Goal: Information Seeking & Learning: Learn about a topic

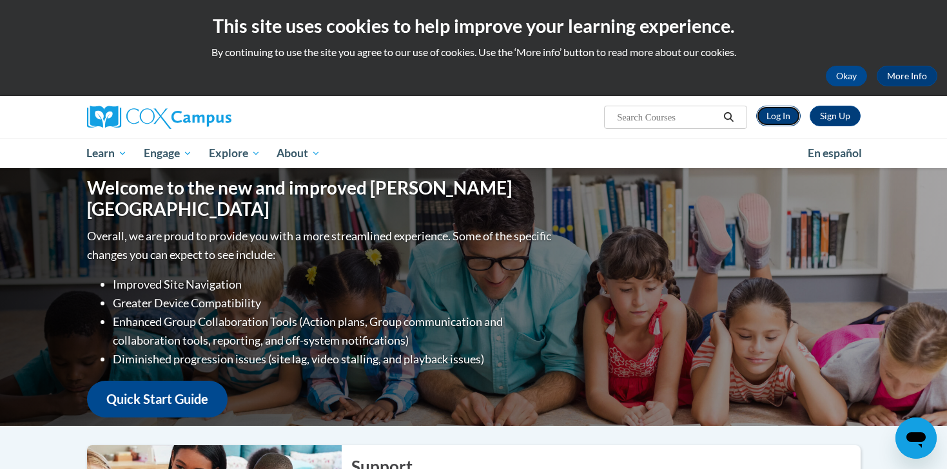
click at [783, 116] on link "Log In" at bounding box center [778, 116] width 44 height 21
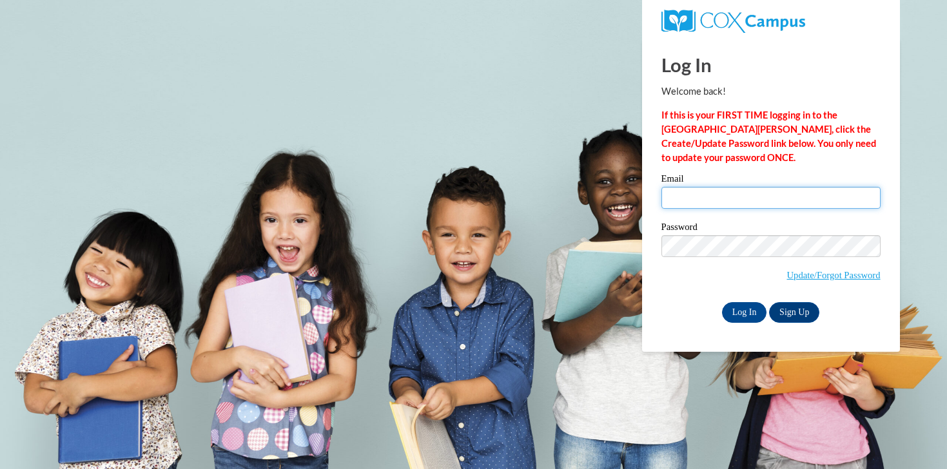
click at [758, 195] on input "Email" at bounding box center [771, 198] width 219 height 22
type input "mwin@udel.edu"
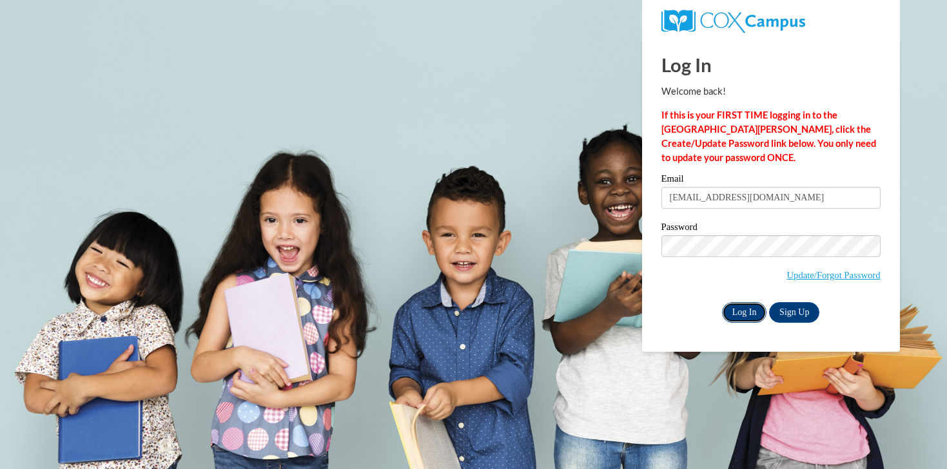
click at [760, 315] on input "Log In" at bounding box center [744, 312] width 45 height 21
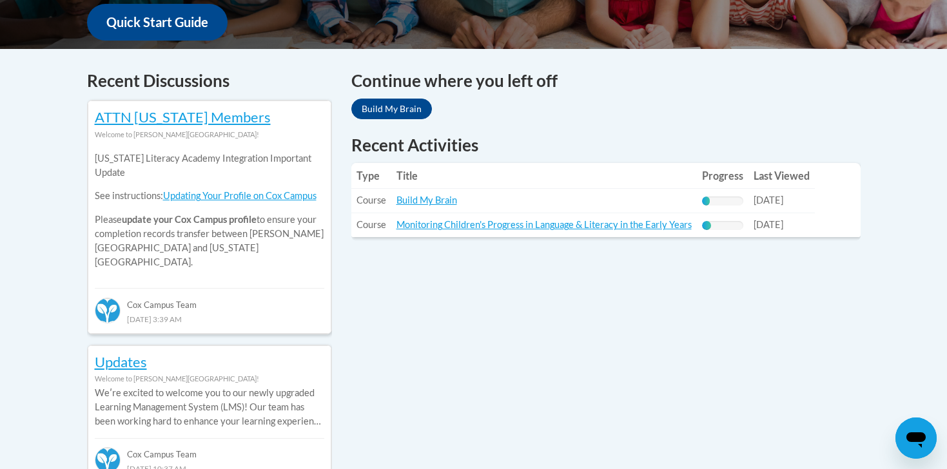
scroll to position [501, 0]
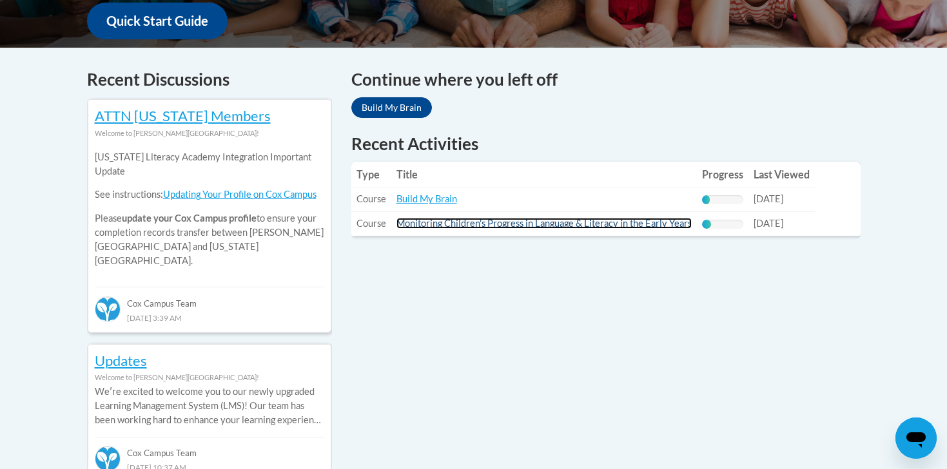
click at [435, 229] on link "Monitoring Children's Progress in Language & Literacy in the Early Years" at bounding box center [544, 223] width 295 height 11
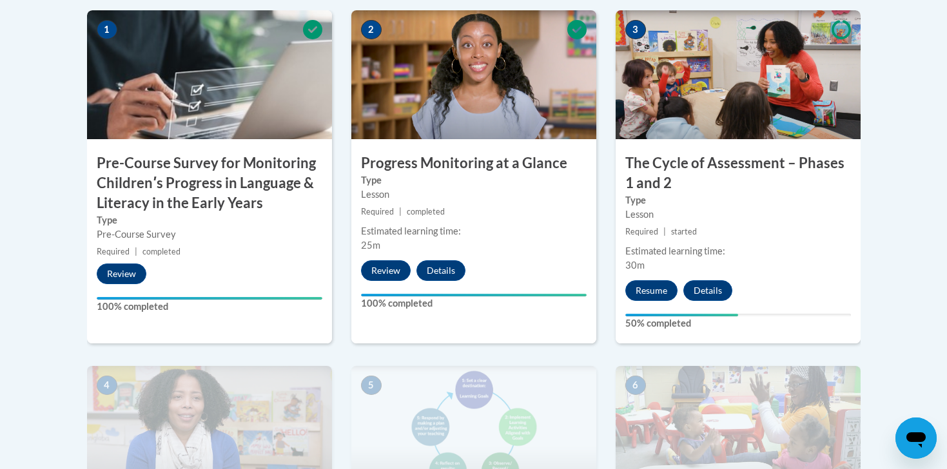
scroll to position [463, 0]
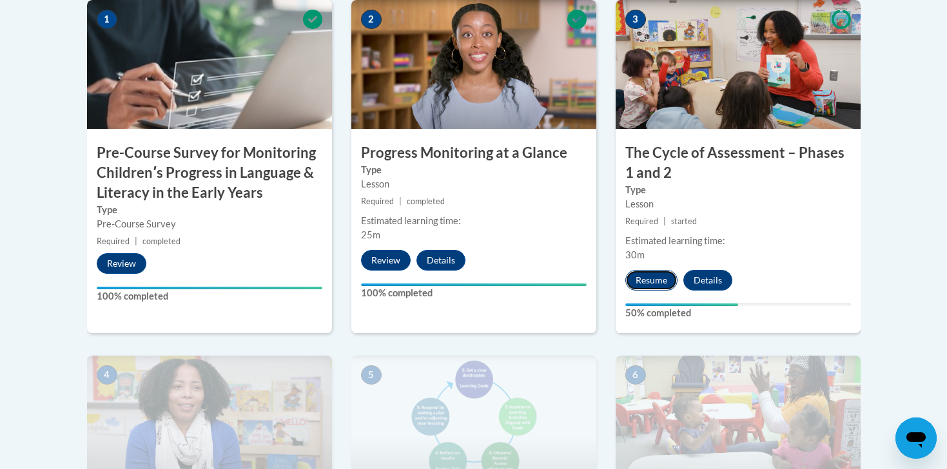
click at [658, 276] on button "Resume" at bounding box center [652, 280] width 52 height 21
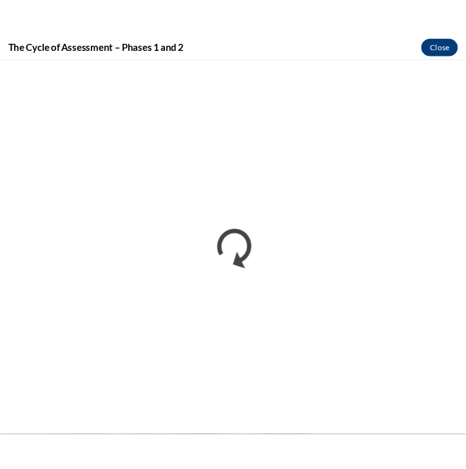
scroll to position [503, 0]
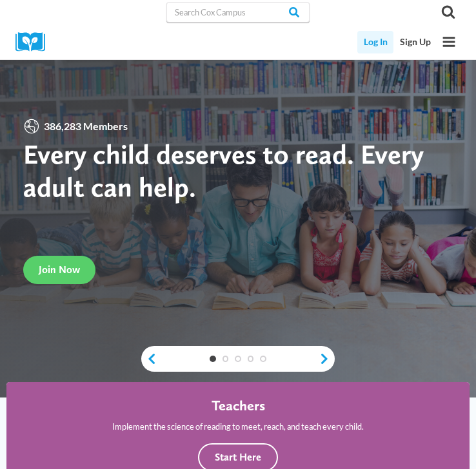
click at [378, 50] on link "Log In" at bounding box center [375, 42] width 36 height 23
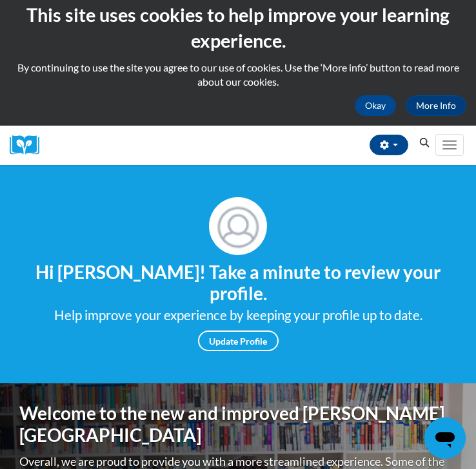
scroll to position [6, 0]
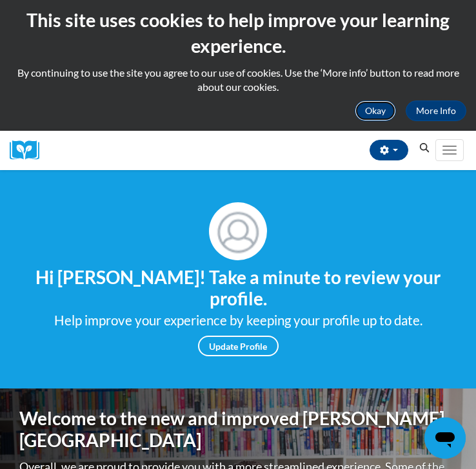
click at [374, 110] on button "Okay" at bounding box center [375, 111] width 41 height 21
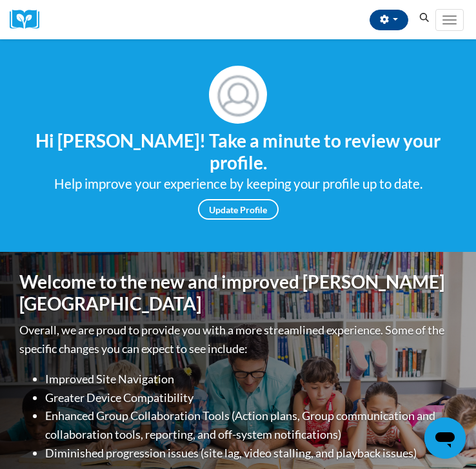
scroll to position [0, 0]
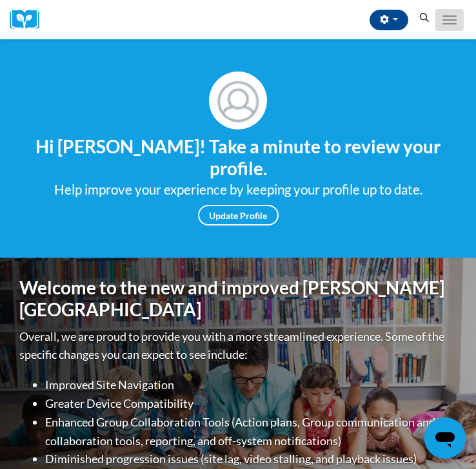
click at [447, 14] on button "Toggle navigation" at bounding box center [449, 20] width 28 height 22
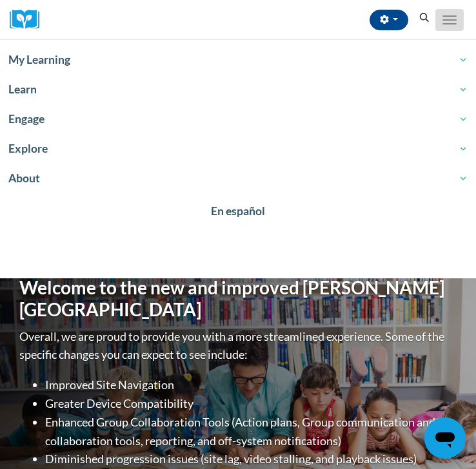
click at [449, 19] on span "Main menu" at bounding box center [449, 19] width 14 height 1
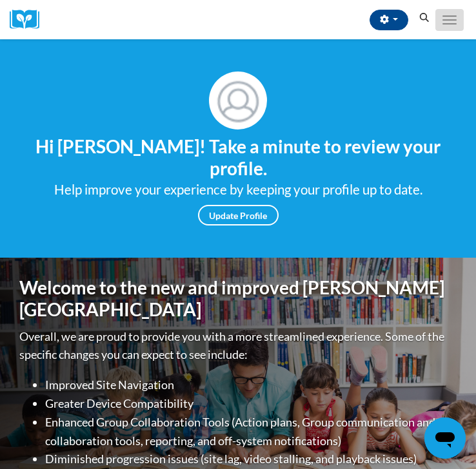
click at [444, 22] on button "Toggle navigation" at bounding box center [449, 20] width 28 height 22
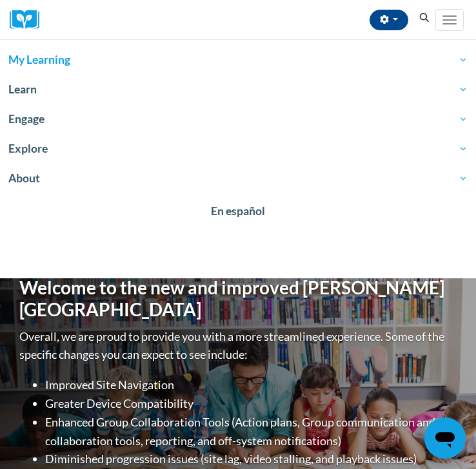
click at [310, 69] on link "My Learning" at bounding box center [238, 60] width 476 height 30
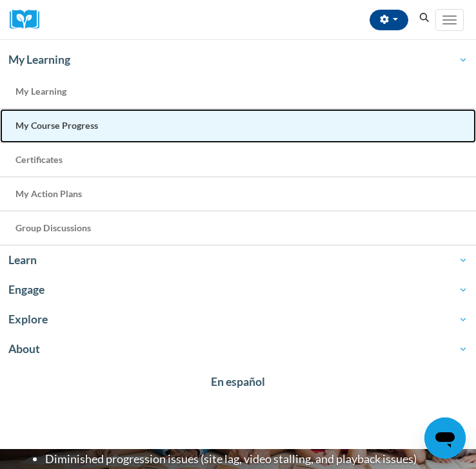
click at [217, 124] on link "My Course Progress" at bounding box center [238, 126] width 476 height 34
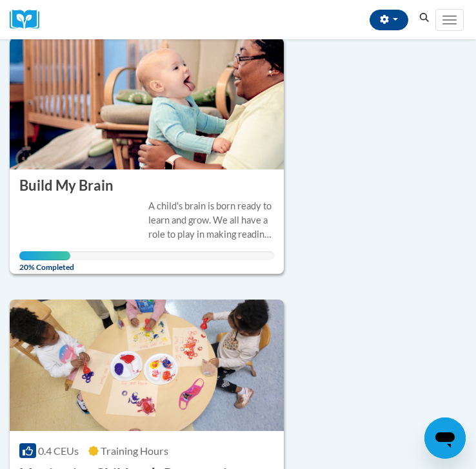
scroll to position [171, 0]
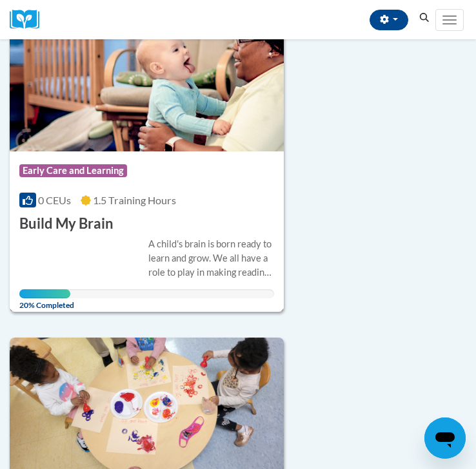
click at [209, 193] on div "0 CEUs 1.5 Training Hours" at bounding box center [146, 200] width 255 height 14
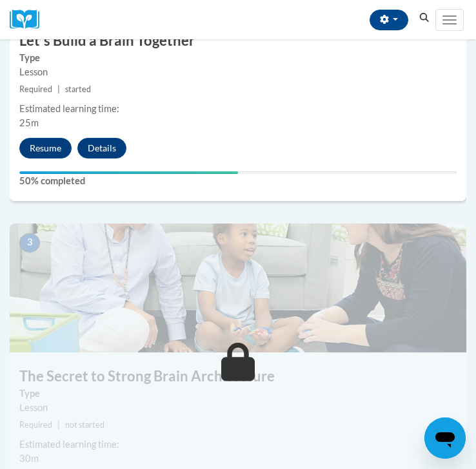
scroll to position [722, 0]
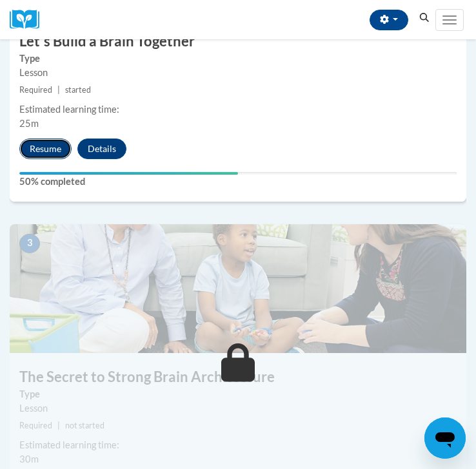
click at [52, 143] on button "Resume" at bounding box center [45, 149] width 52 height 21
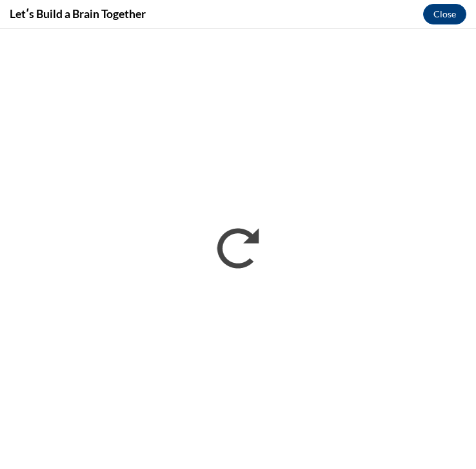
scroll to position [0, 0]
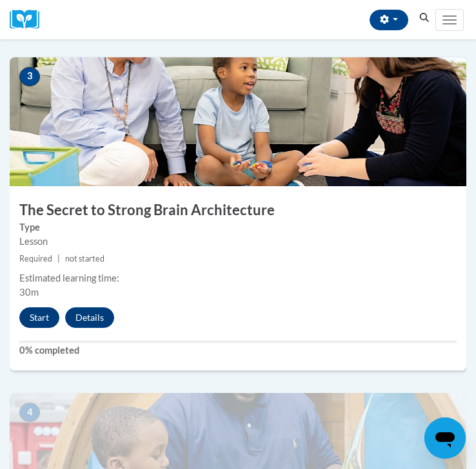
scroll to position [883, 0]
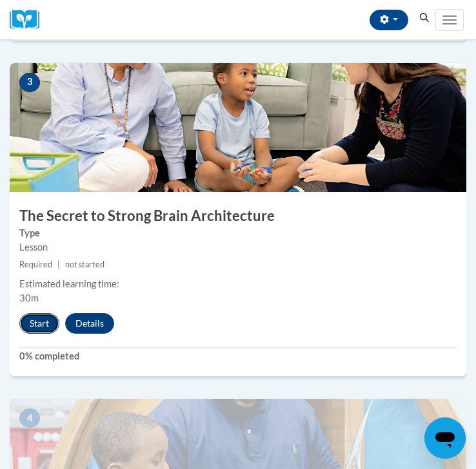
click at [44, 328] on button "Start" at bounding box center [39, 323] width 40 height 21
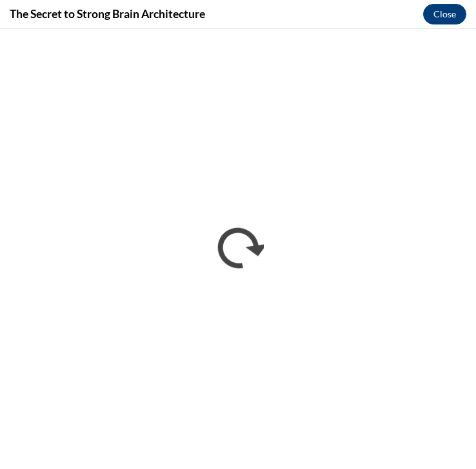
scroll to position [0, 0]
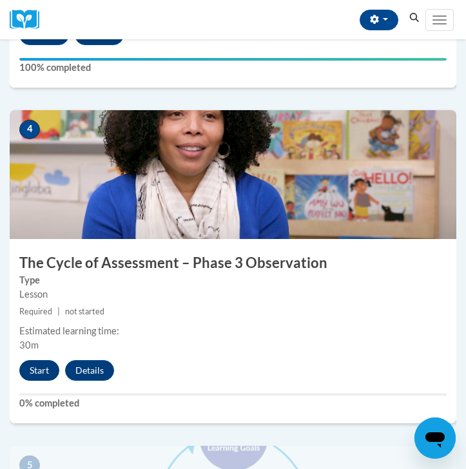
scroll to position [1236, 0]
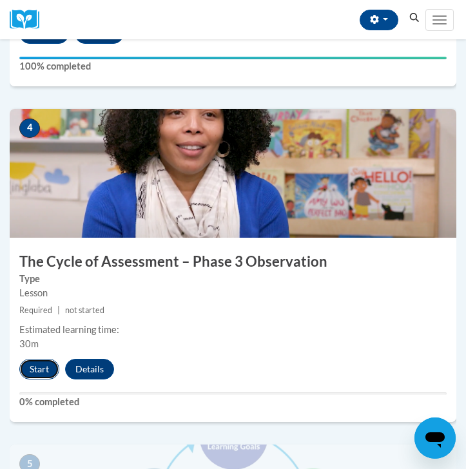
click at [40, 366] on button "Start" at bounding box center [39, 369] width 40 height 21
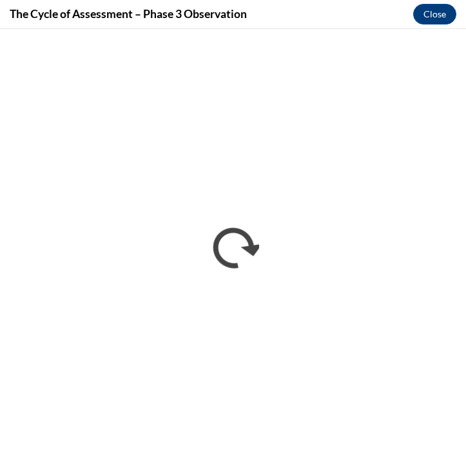
scroll to position [0, 0]
